Goal: Communication & Community: Share content

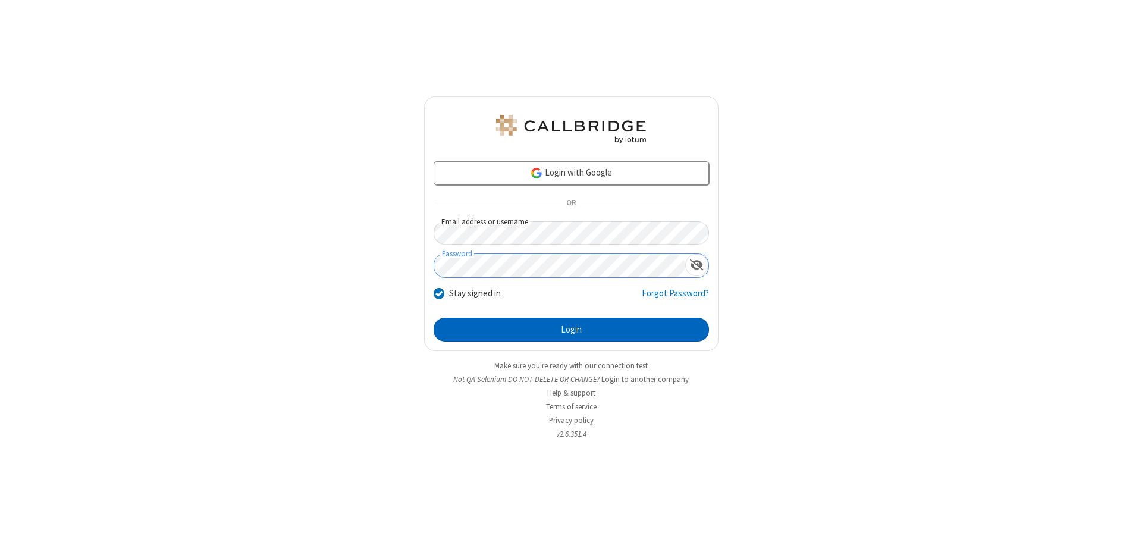
click at [571, 329] on button "Login" at bounding box center [571, 330] width 275 height 24
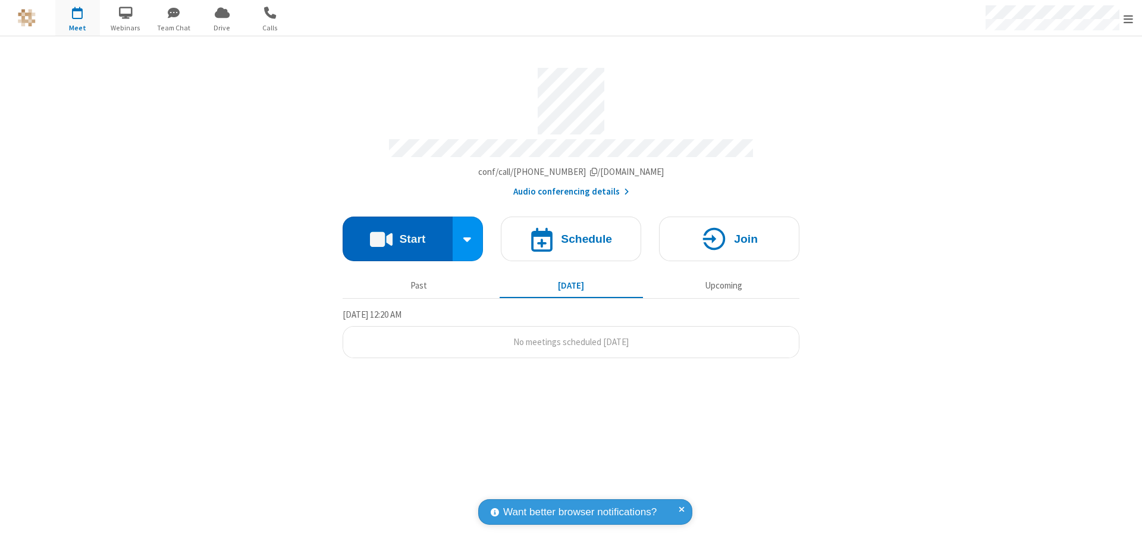
click at [397, 233] on button "Start" at bounding box center [398, 238] width 110 height 45
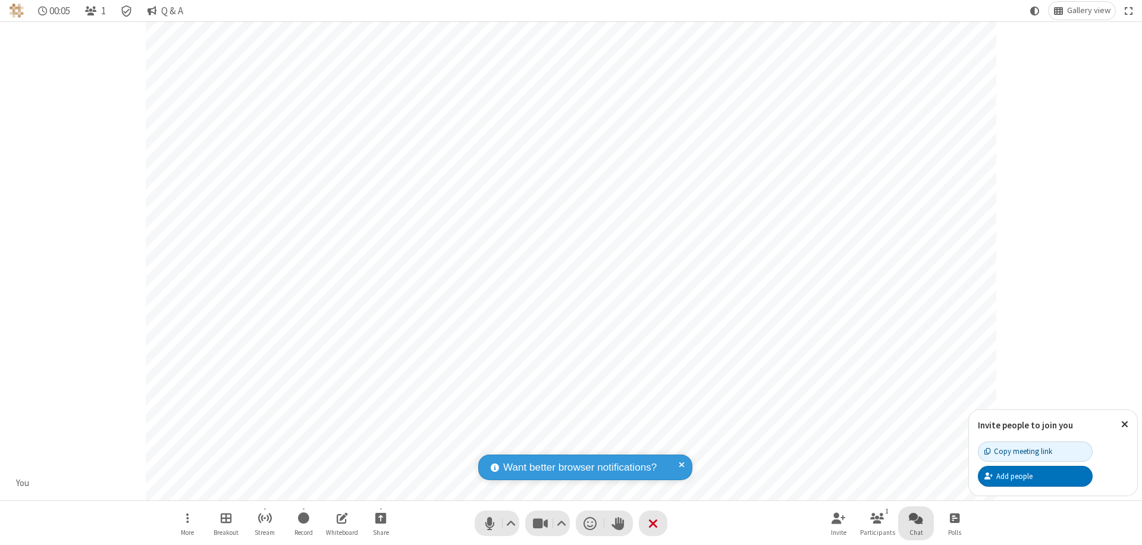
click at [916, 517] on span "Open chat" at bounding box center [916, 517] width 14 height 15
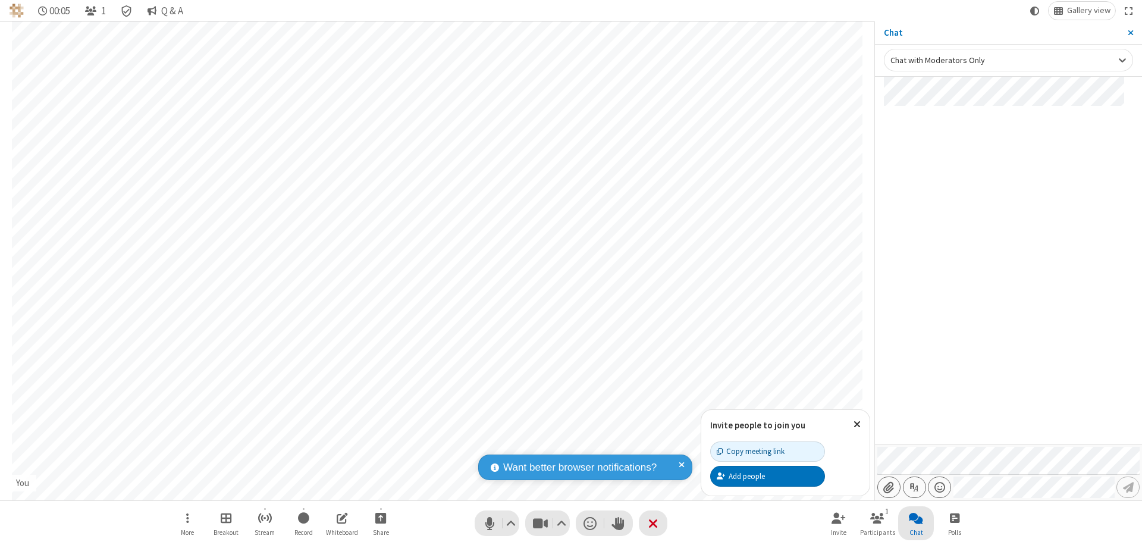
type input "C:\fakepath\doc_test.docx"
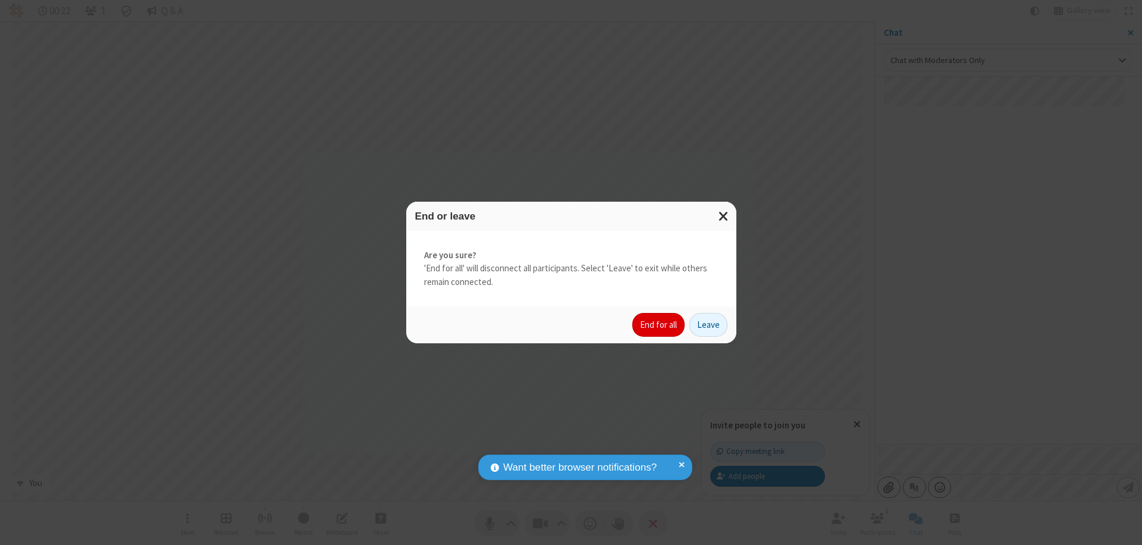
click at [659, 325] on button "End for all" at bounding box center [658, 325] width 52 height 24
